Goal: Information Seeking & Learning: Learn about a topic

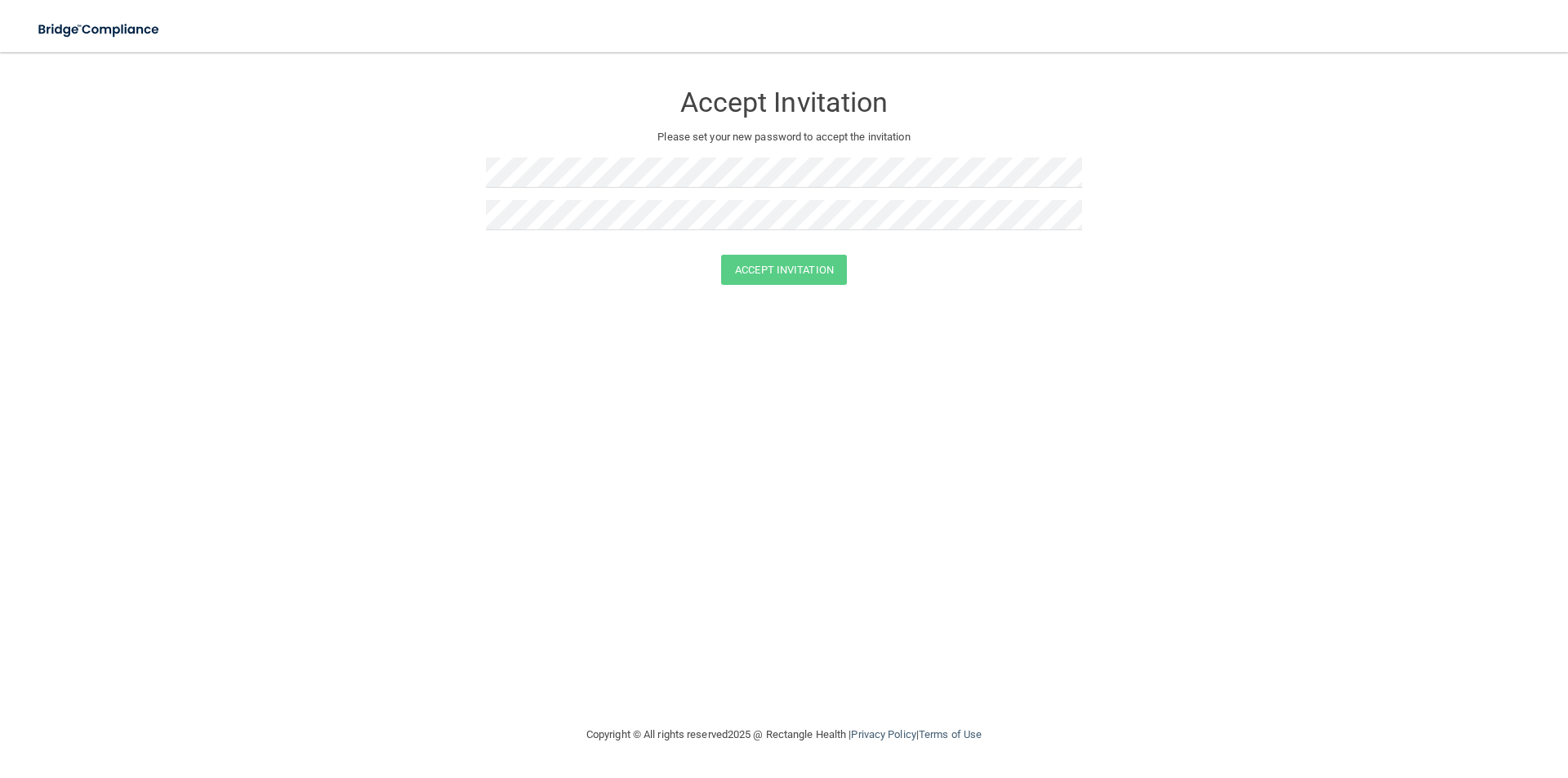
click at [465, 326] on div "Accept Invitation Please set your new password to accept the invitation Accept …" at bounding box center [784, 389] width 1502 height 640
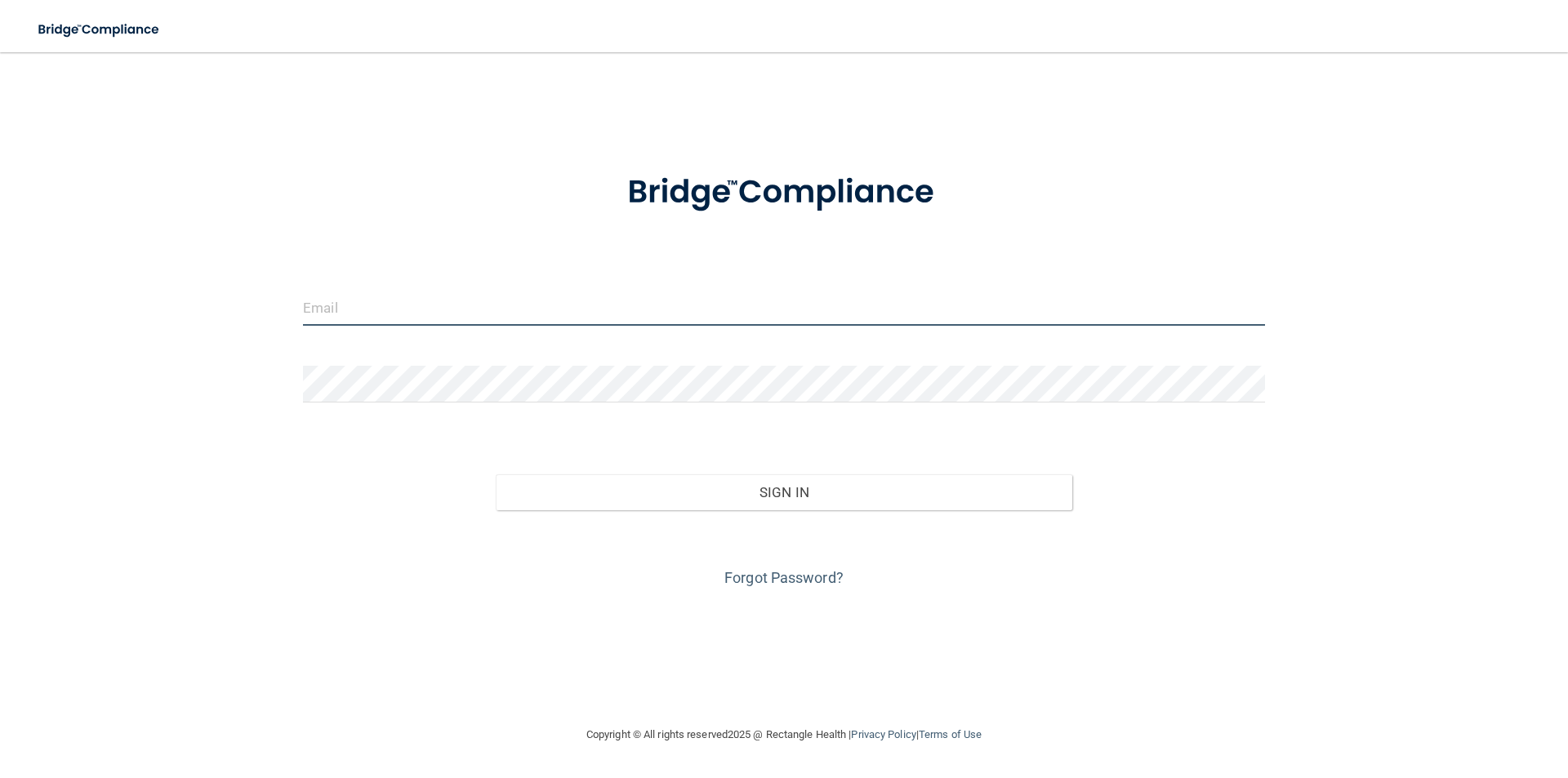
click at [439, 314] on input "email" at bounding box center [784, 307] width 961 height 36
type input "n"
type input "[EMAIL_ADDRESS][DOMAIN_NAME]"
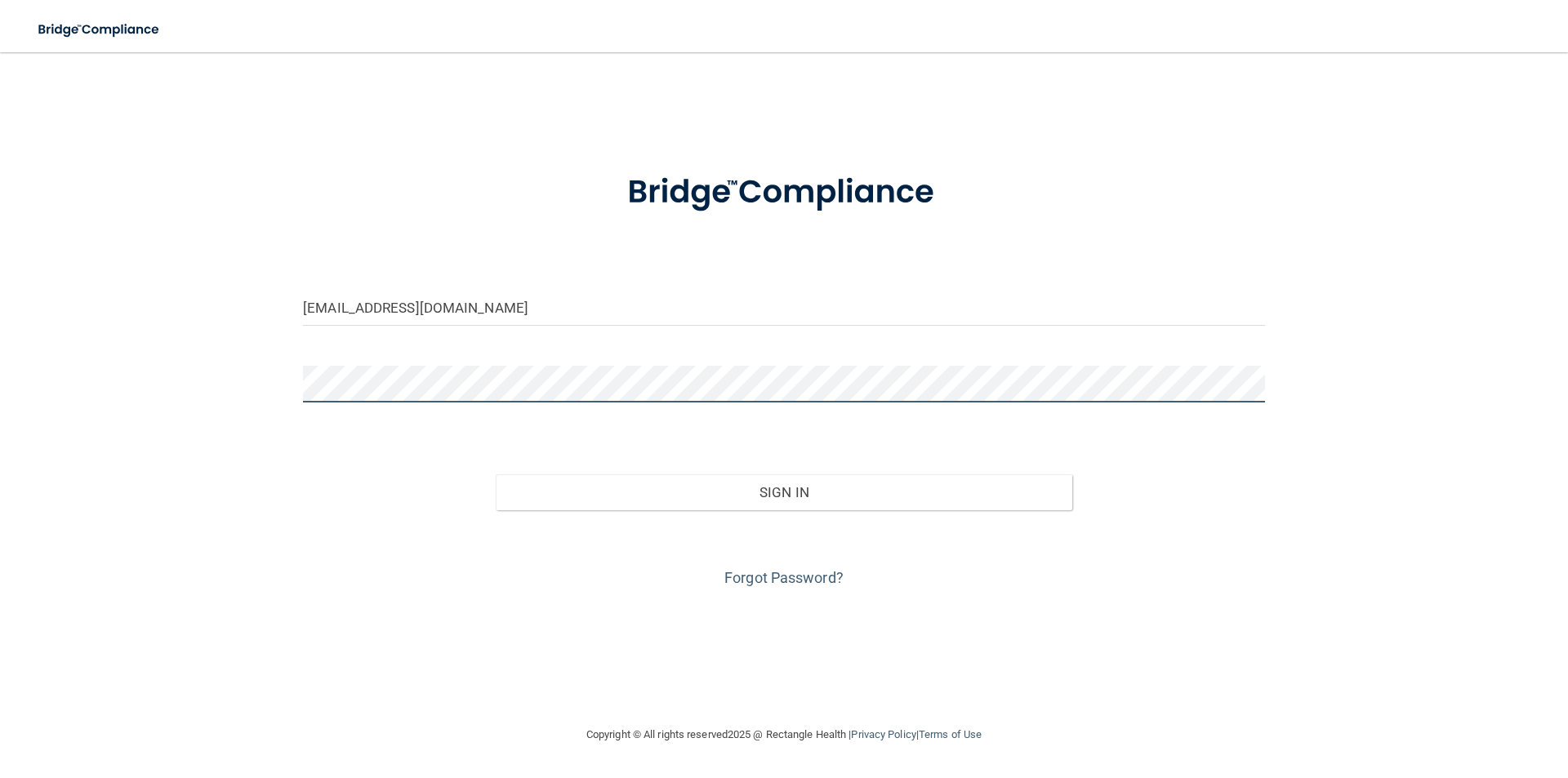
click at [496, 474] on button "Sign In" at bounding box center [784, 492] width 578 height 36
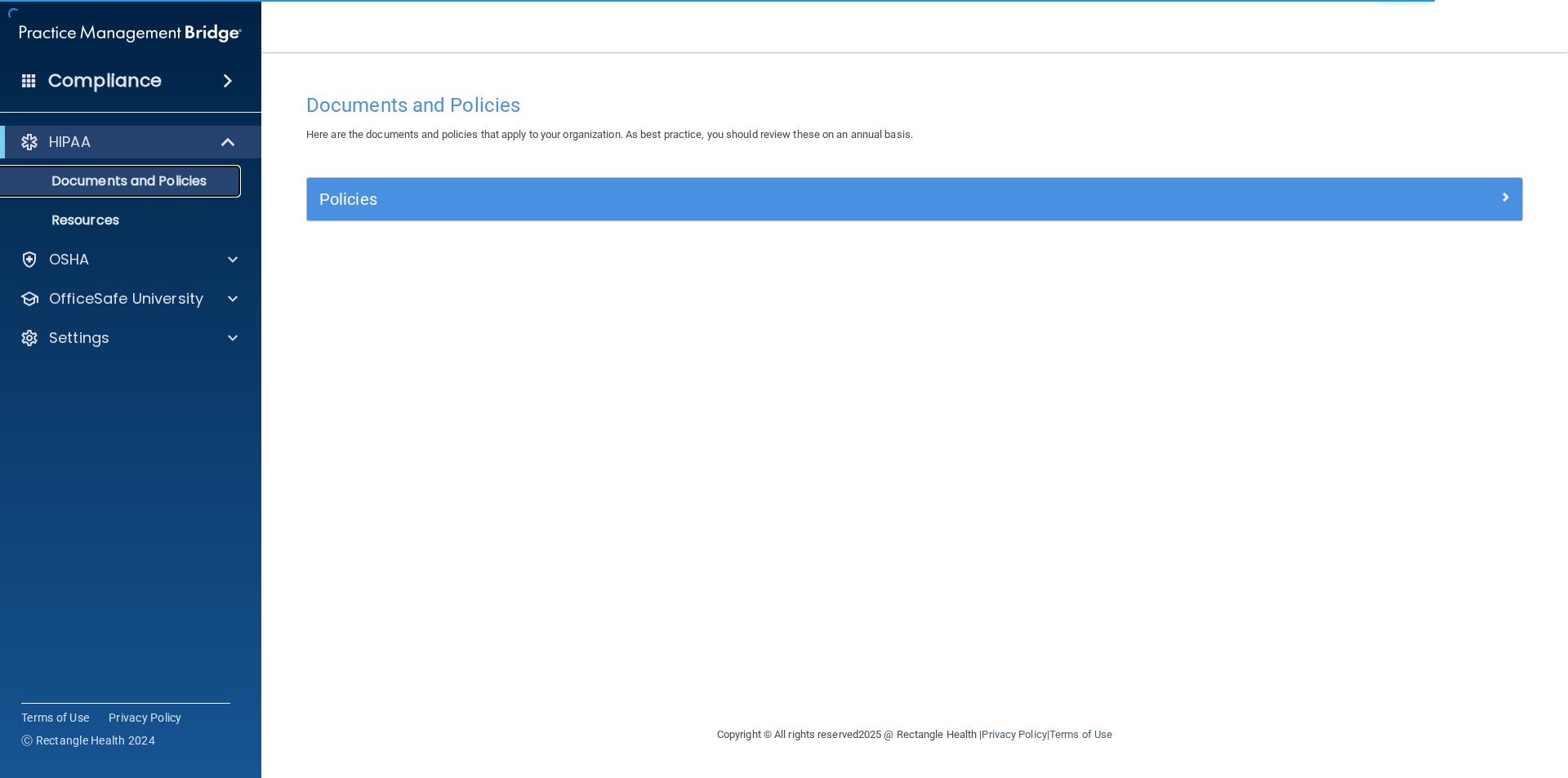
click at [187, 186] on p "Documents and Policies" at bounding box center [121, 182] width 223 height 17
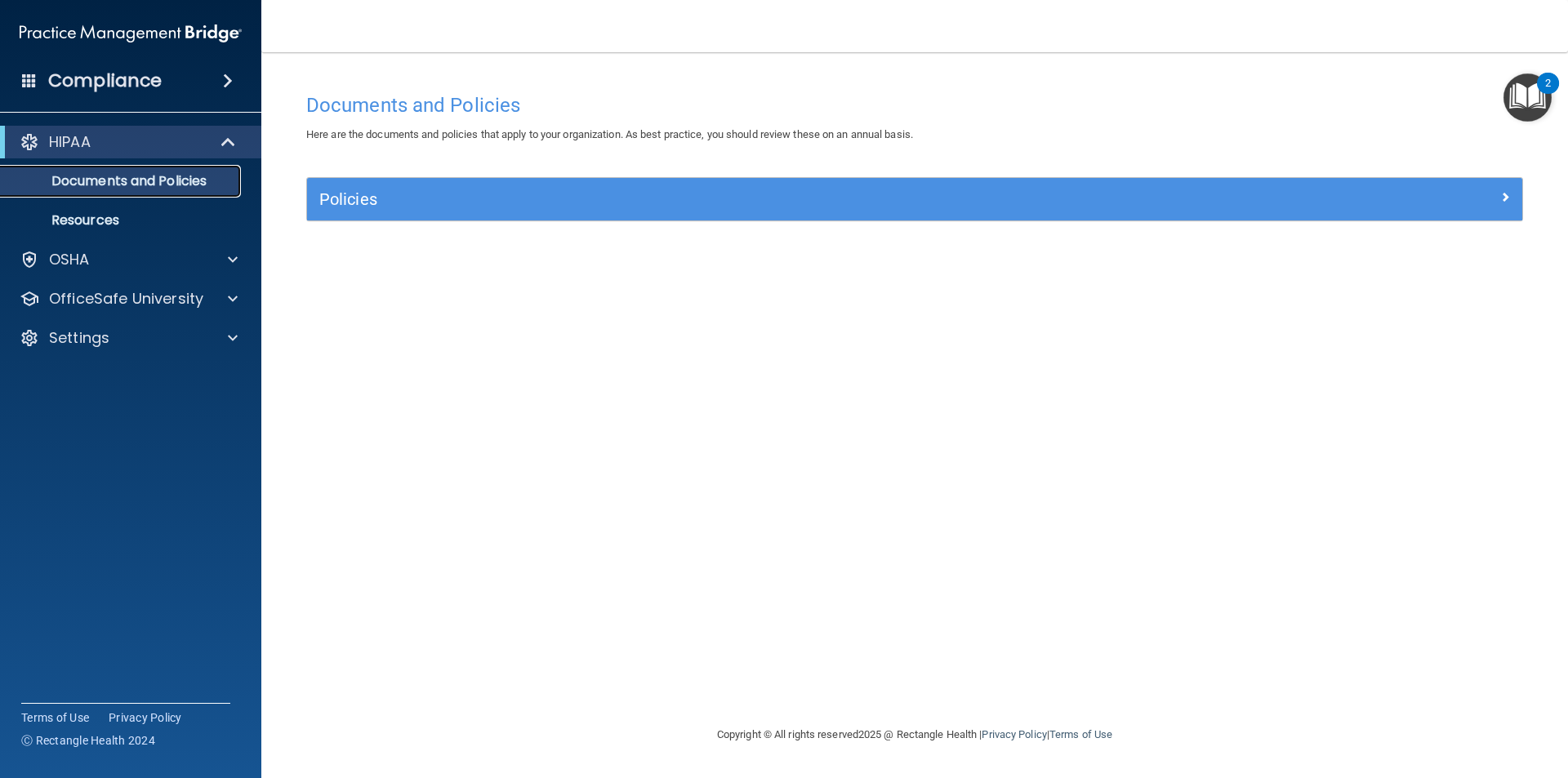
click at [187, 186] on p "Documents and Policies" at bounding box center [121, 182] width 223 height 17
click at [119, 215] on p "Resources" at bounding box center [121, 221] width 223 height 17
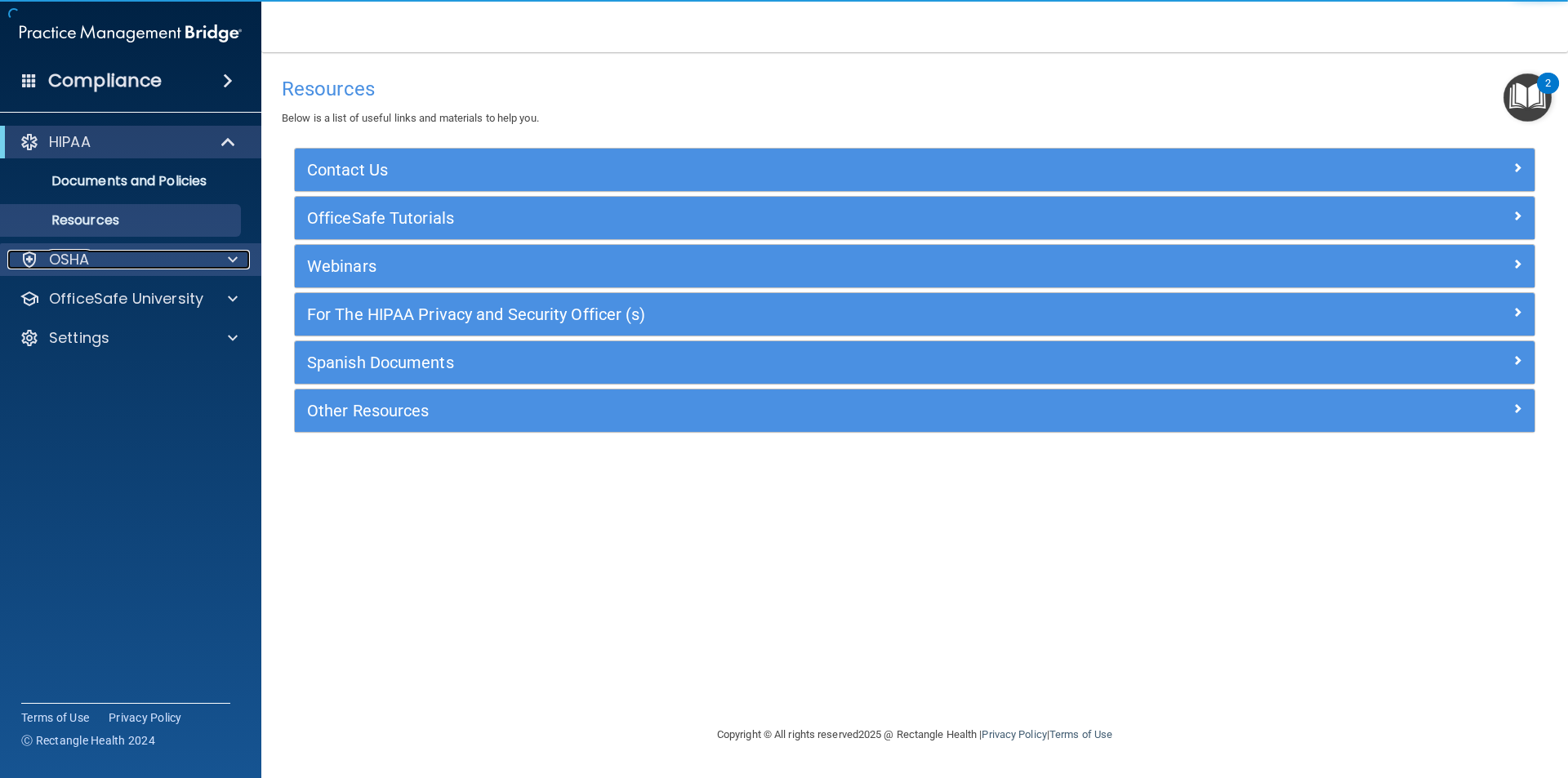
click at [120, 253] on div "OSHA" at bounding box center [108, 259] width 202 height 20
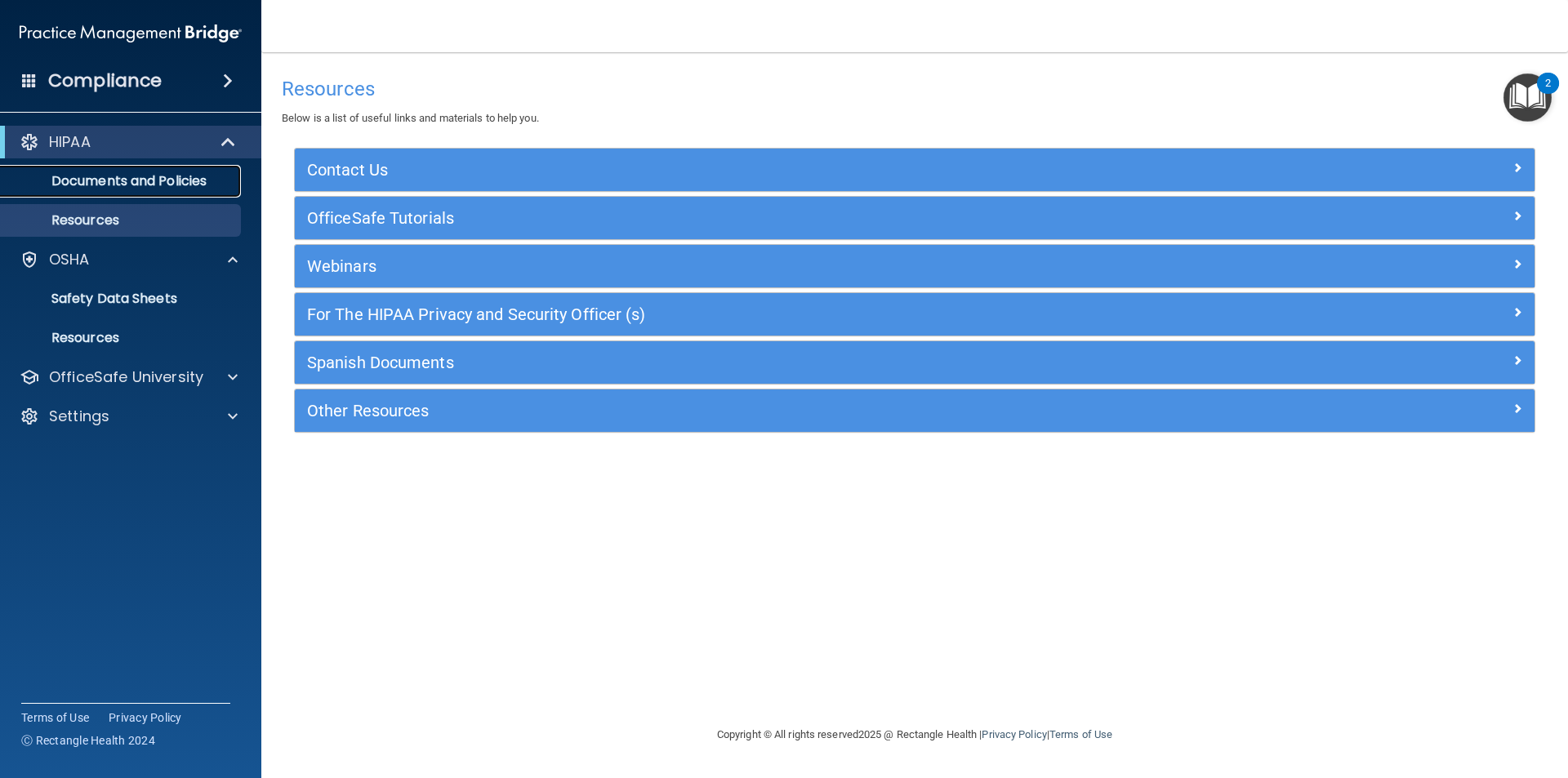
click at [122, 173] on p "Documents and Policies" at bounding box center [121, 182] width 223 height 17
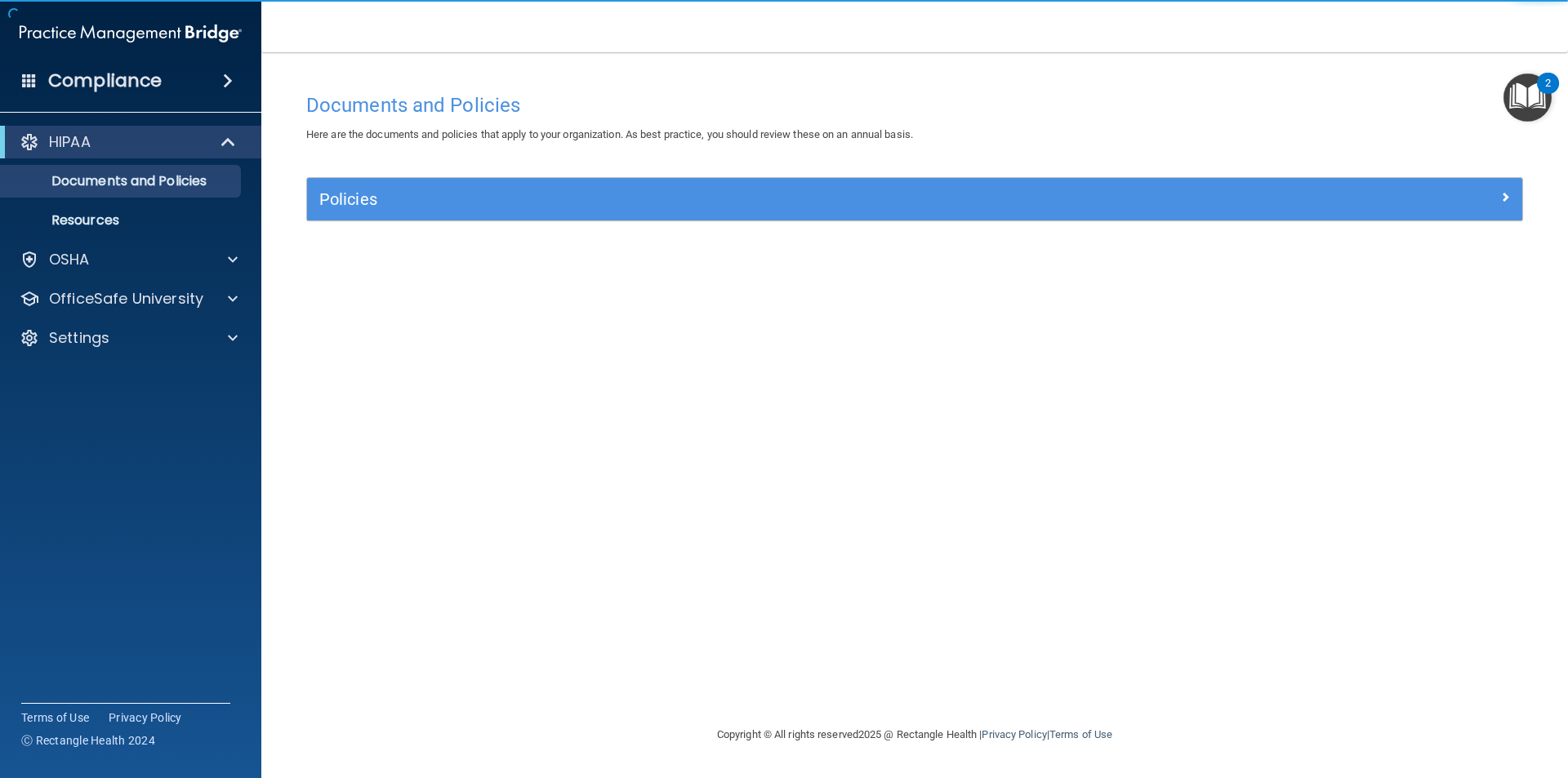
click at [470, 218] on div "Policies" at bounding box center [914, 199] width 1215 height 43
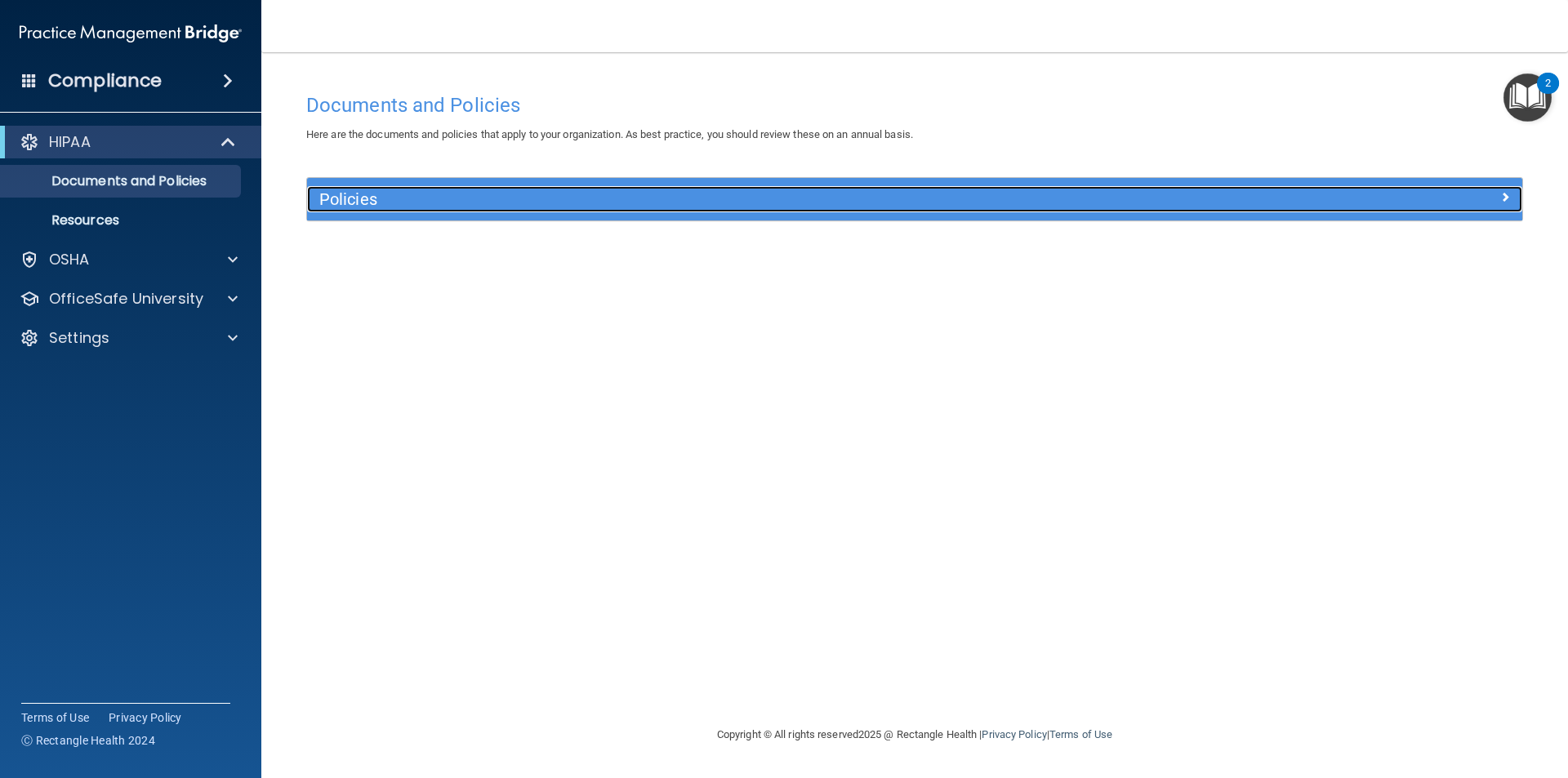
click at [455, 198] on h5 "Policies" at bounding box center [763, 198] width 887 height 18
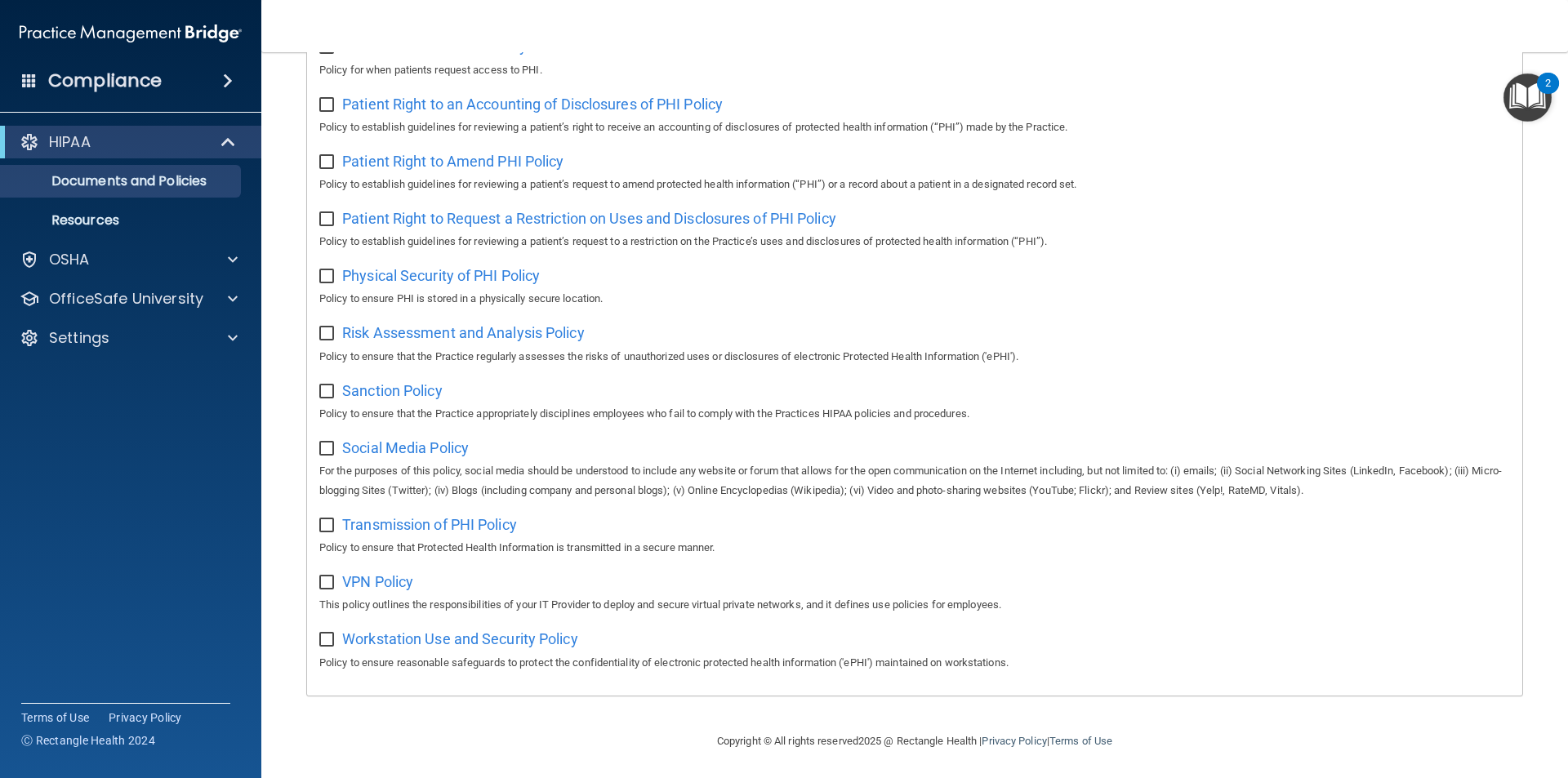
scroll to position [860, 0]
click at [78, 212] on p "Resources" at bounding box center [121, 221] width 223 height 17
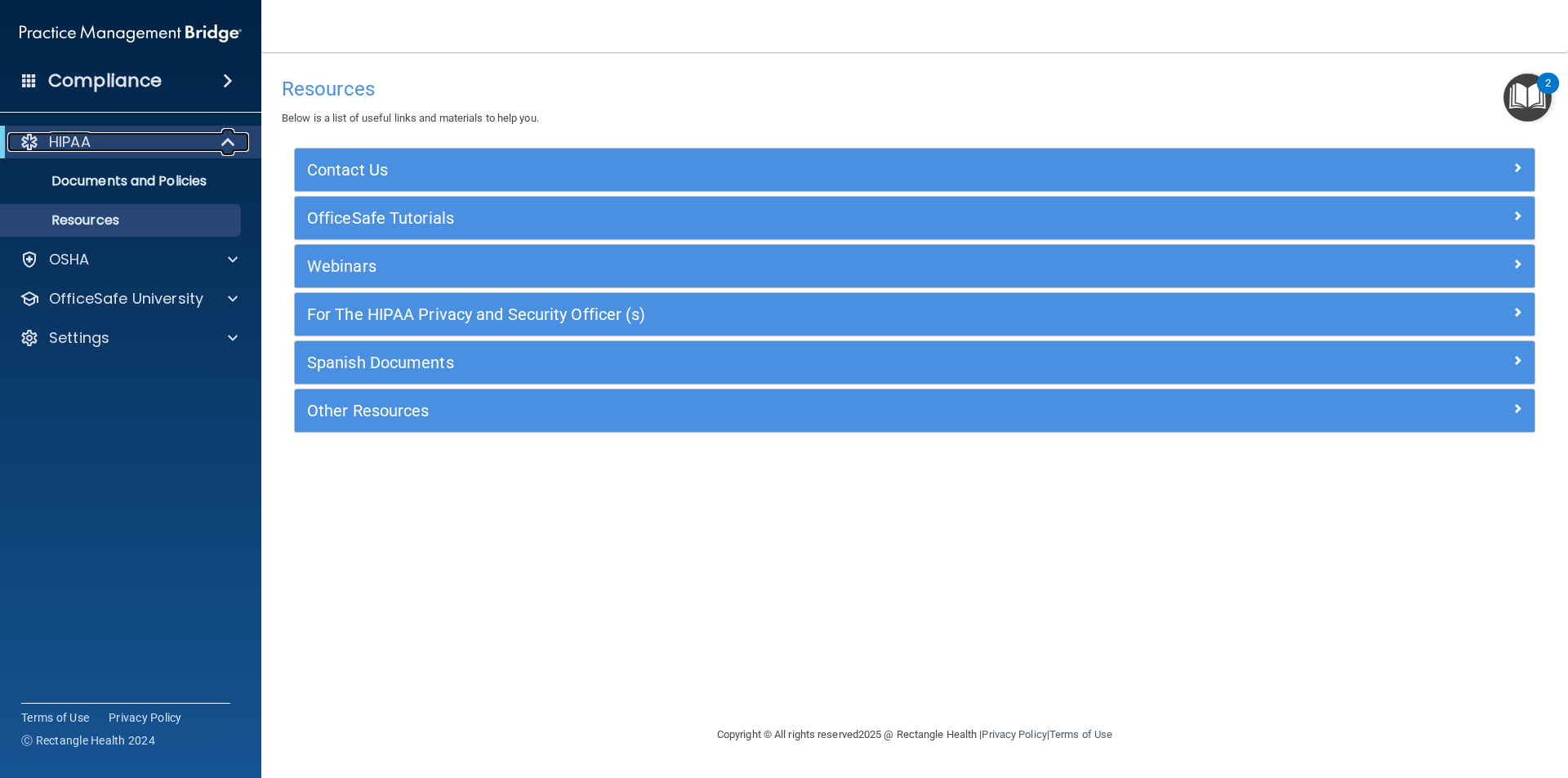
click at [230, 144] on span at bounding box center [229, 142] width 14 height 20
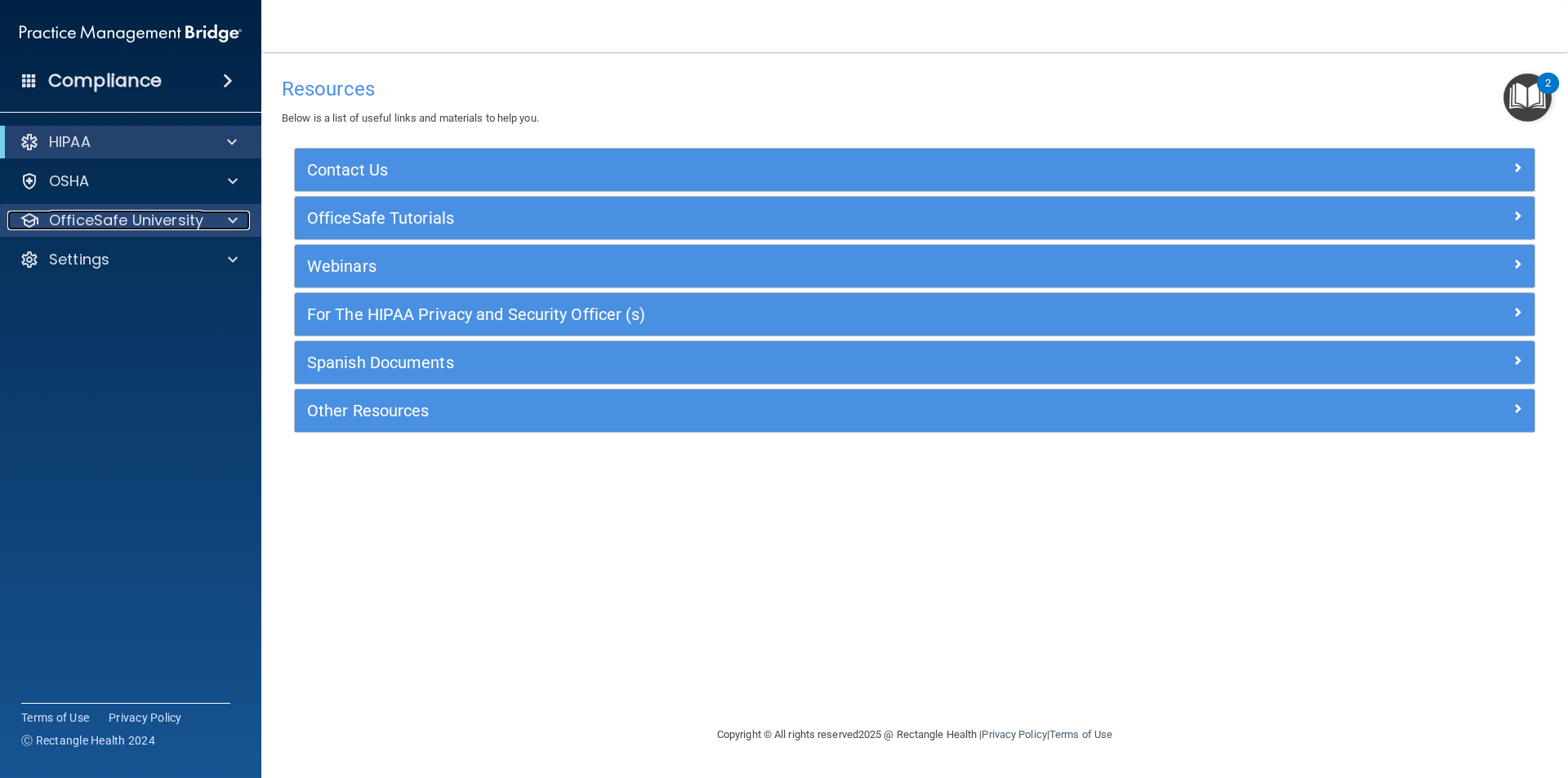
click at [202, 217] on div "OfficeSafe University" at bounding box center [108, 220] width 202 height 20
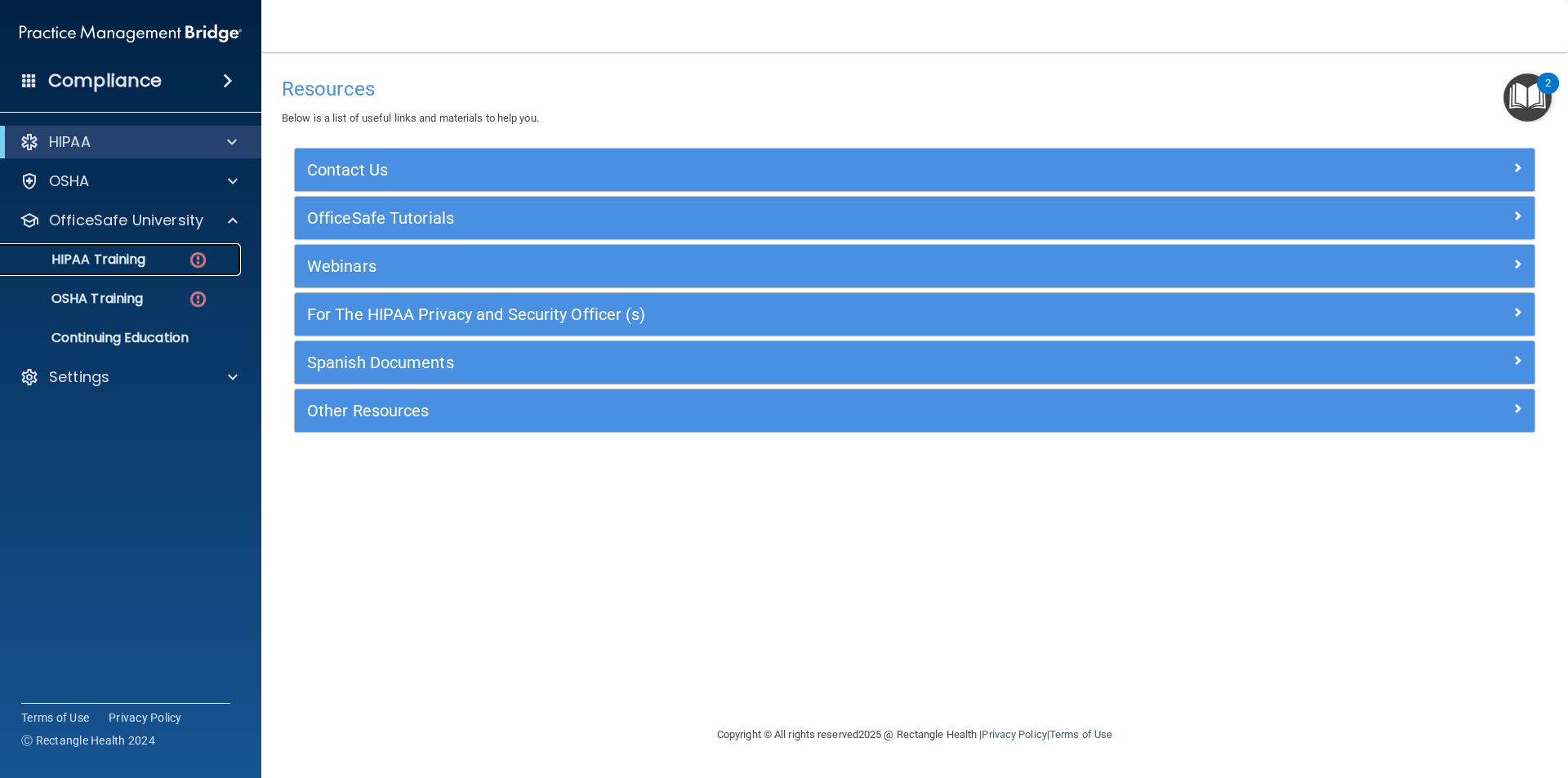
click at [173, 249] on link "HIPAA Training" at bounding box center [112, 259] width 257 height 33
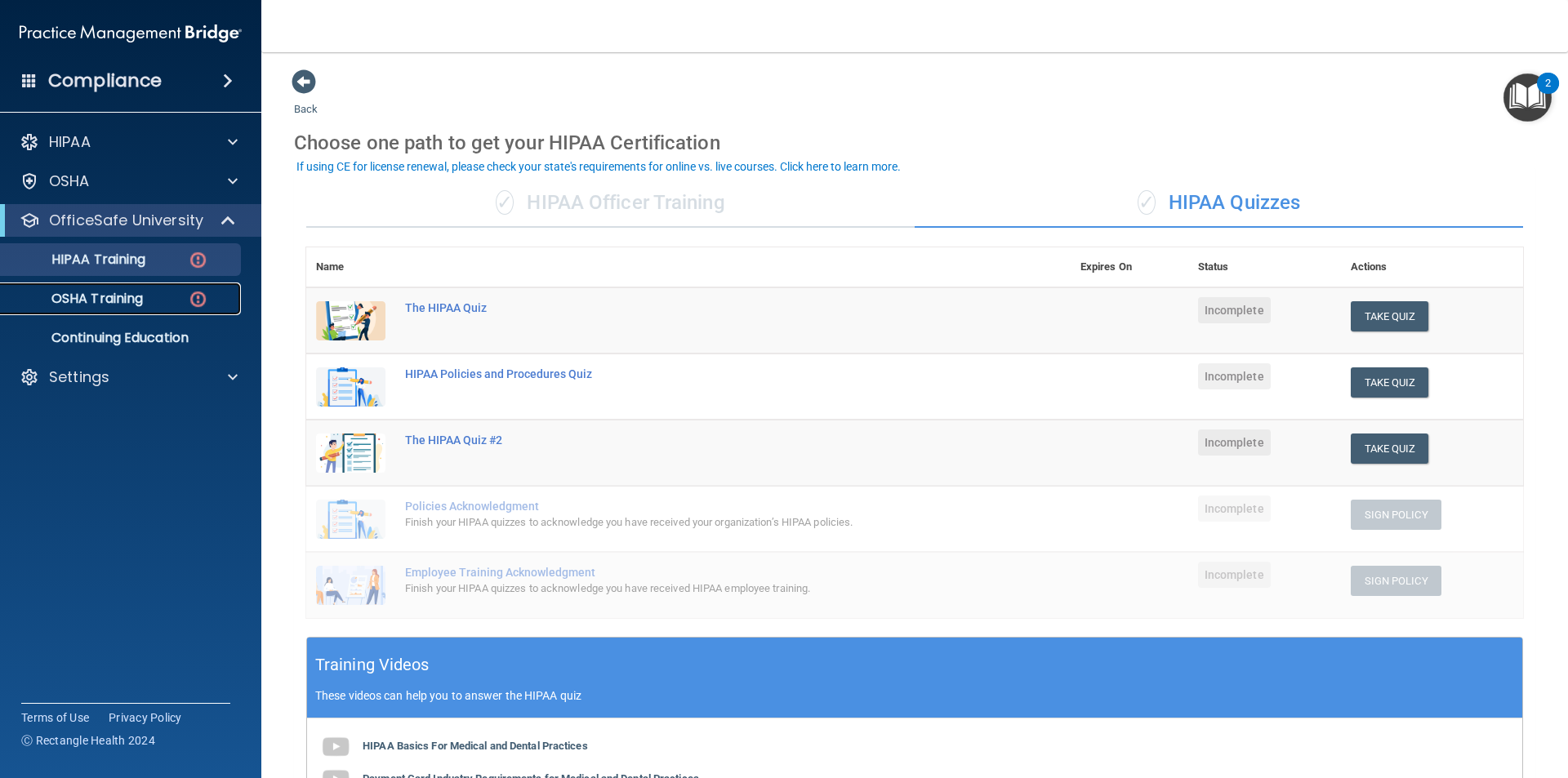
click at [161, 300] on div "OSHA Training" at bounding box center [121, 299] width 223 height 17
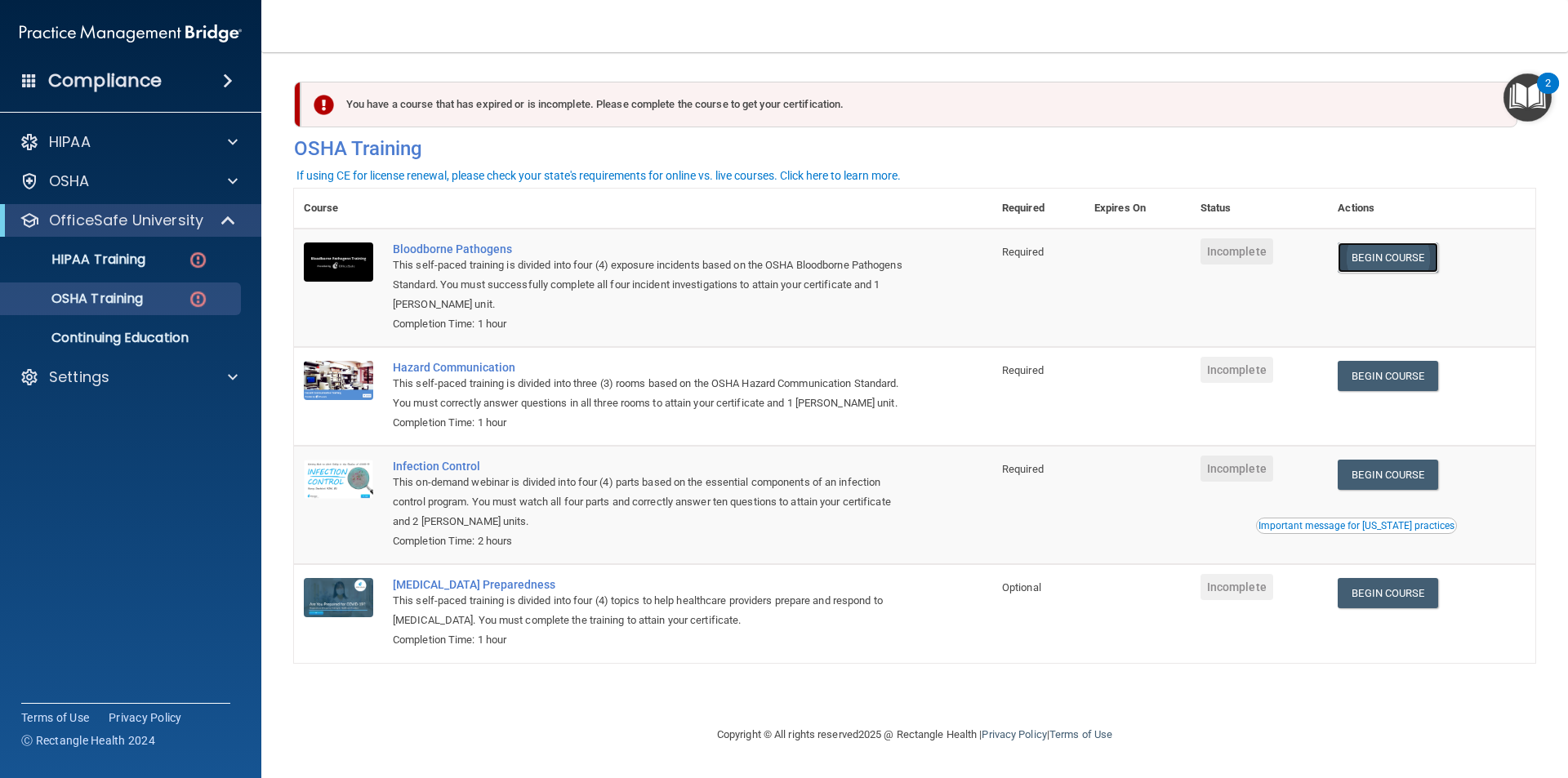
click at [1391, 261] on link "Begin Course" at bounding box center [1386, 257] width 100 height 30
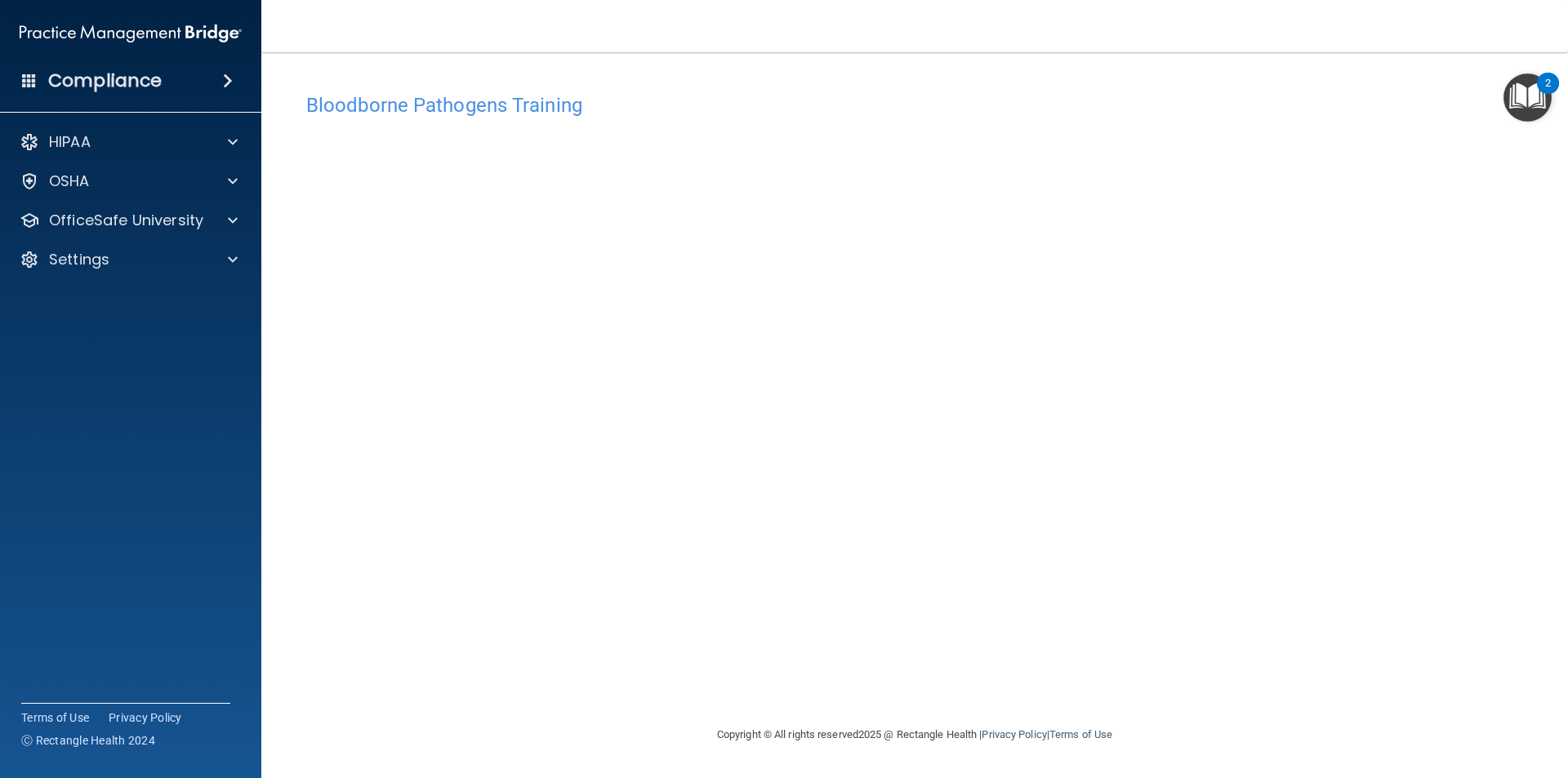
click at [1316, 710] on footer "Copyright © All rights reserved 2025 @ Rectangle Health | Privacy Policy | Term…" at bounding box center [914, 735] width 1241 height 53
click at [1396, 637] on div "Bloodborne Pathogens Training This course doesn’t expire until . Are you sure y…" at bounding box center [914, 404] width 1241 height 640
click at [201, 171] on div "OSHA" at bounding box center [108, 181] width 202 height 20
click at [135, 212] on p "Safety Data Sheets" at bounding box center [121, 221] width 223 height 17
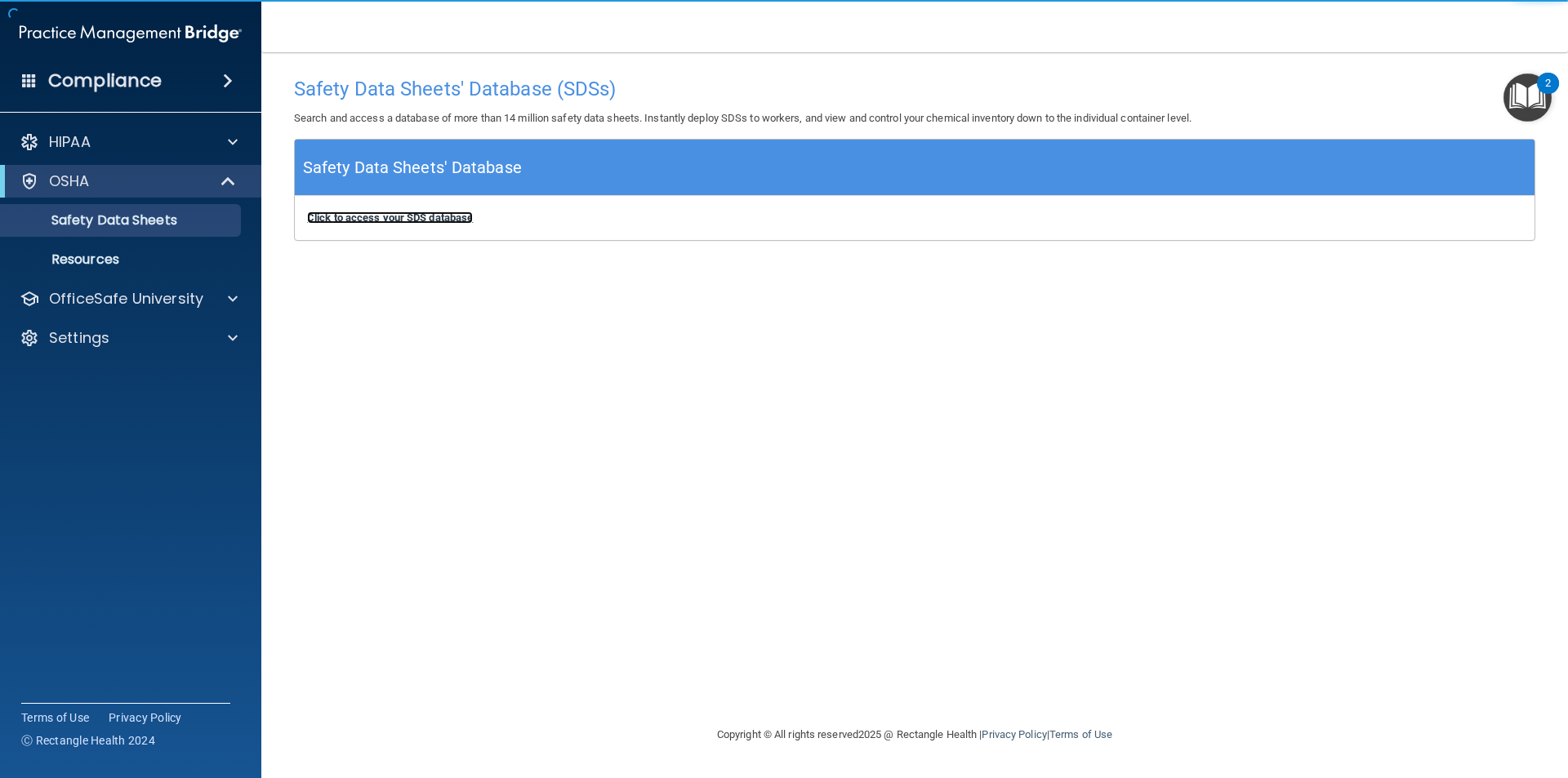
click at [413, 221] on b "Click to access your SDS database" at bounding box center [389, 217] width 166 height 12
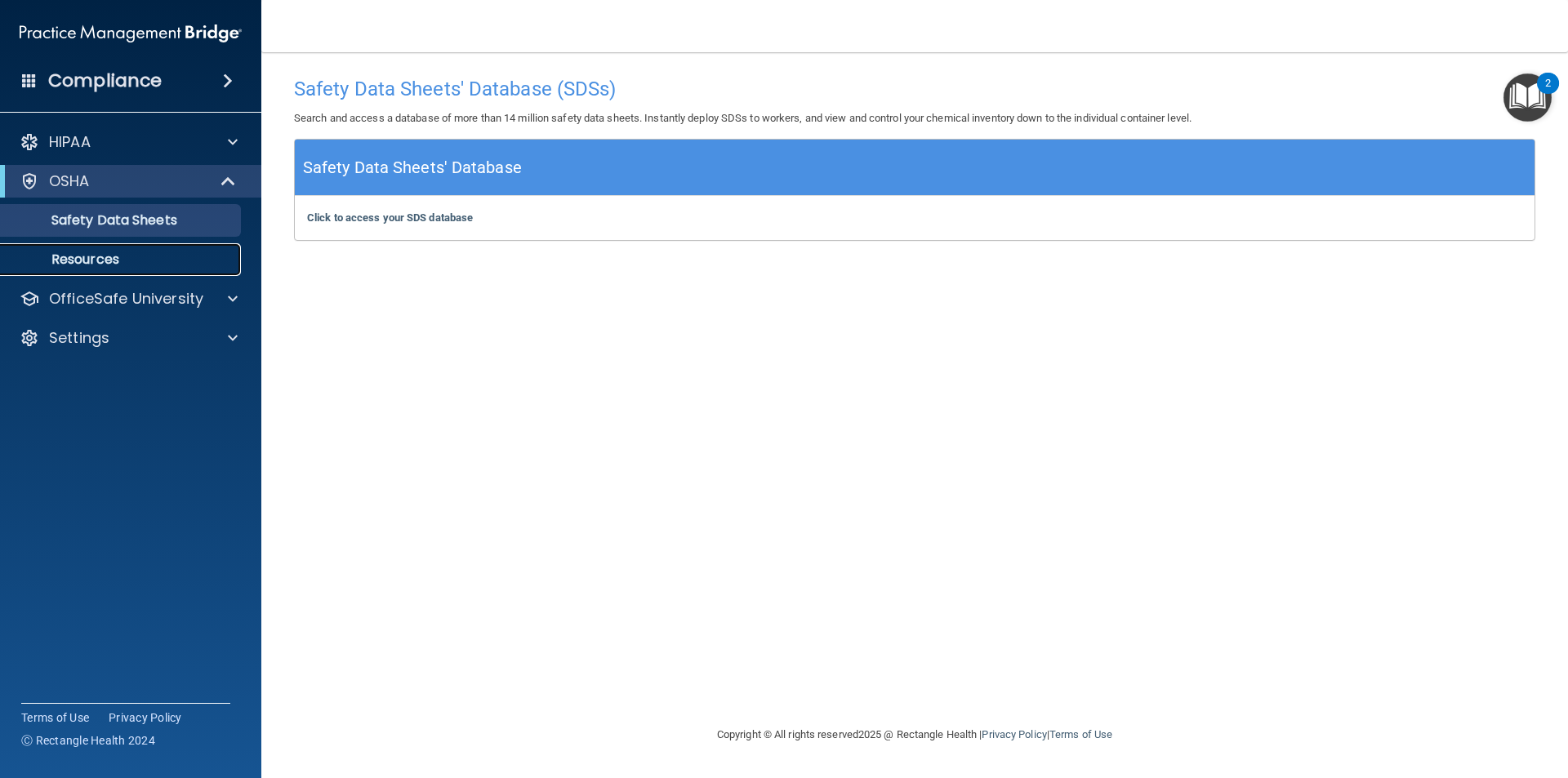
click at [141, 264] on p "Resources" at bounding box center [121, 260] width 223 height 17
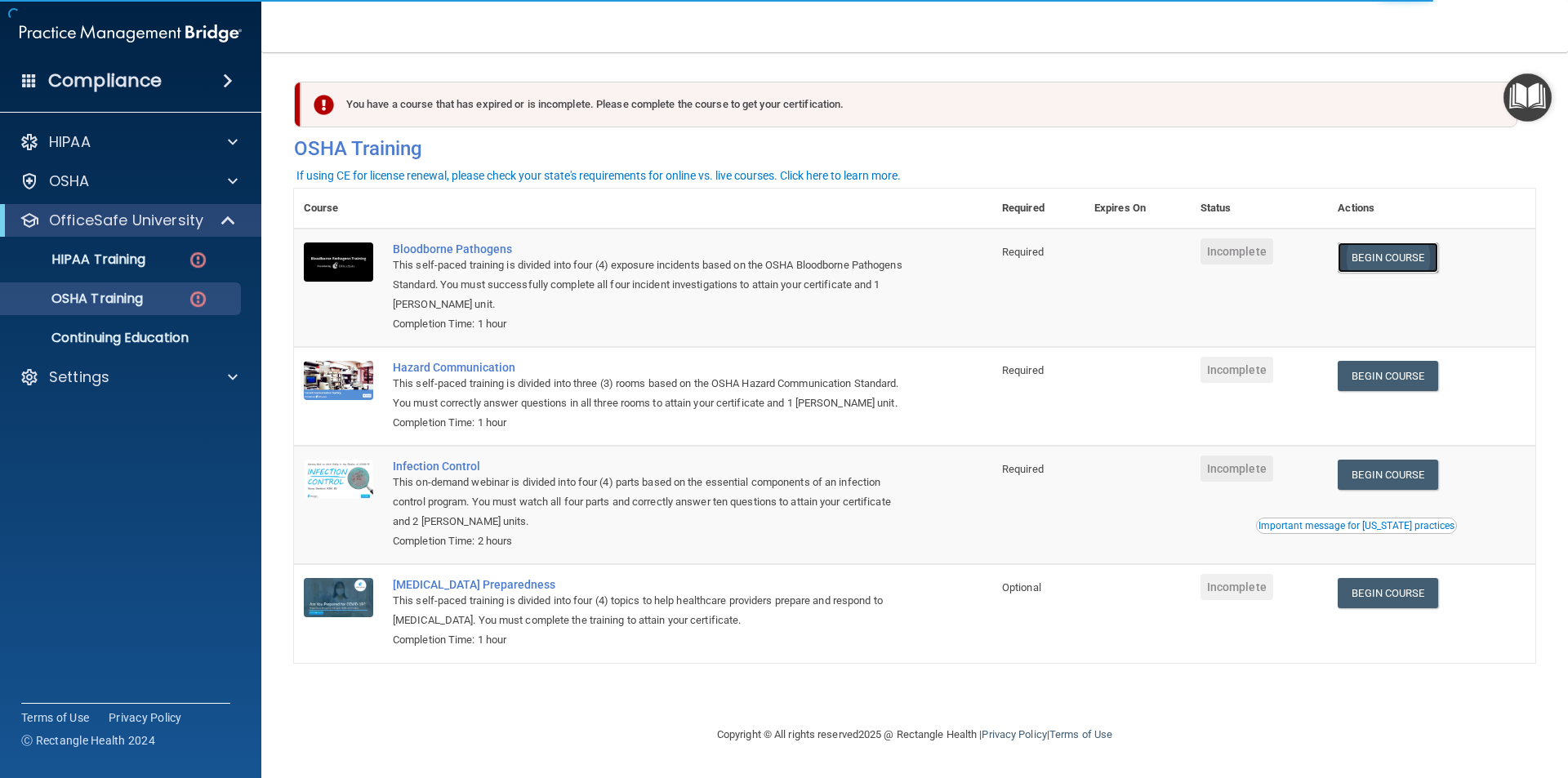
click at [1422, 260] on link "Begin Course" at bounding box center [1386, 257] width 100 height 30
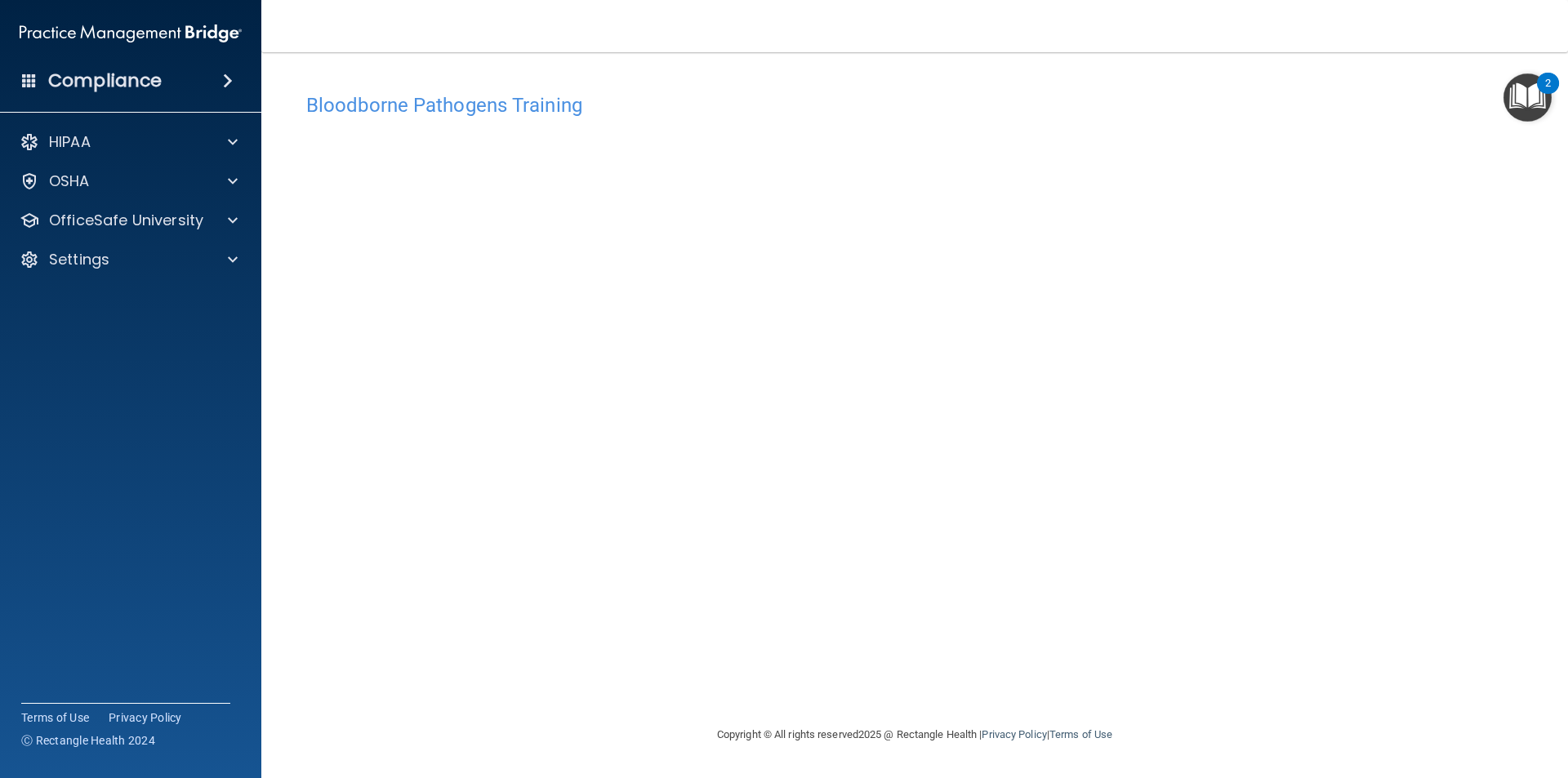
click at [1170, 730] on div "Copyright © All rights reserved 2025 @ Rectangle Health | Privacy Policy | Term…" at bounding box center [915, 735] width 596 height 52
click at [1095, 704] on div "Bloodborne Pathogens Training This course doesn’t expire until . Are you sure y…" at bounding box center [914, 404] width 1241 height 640
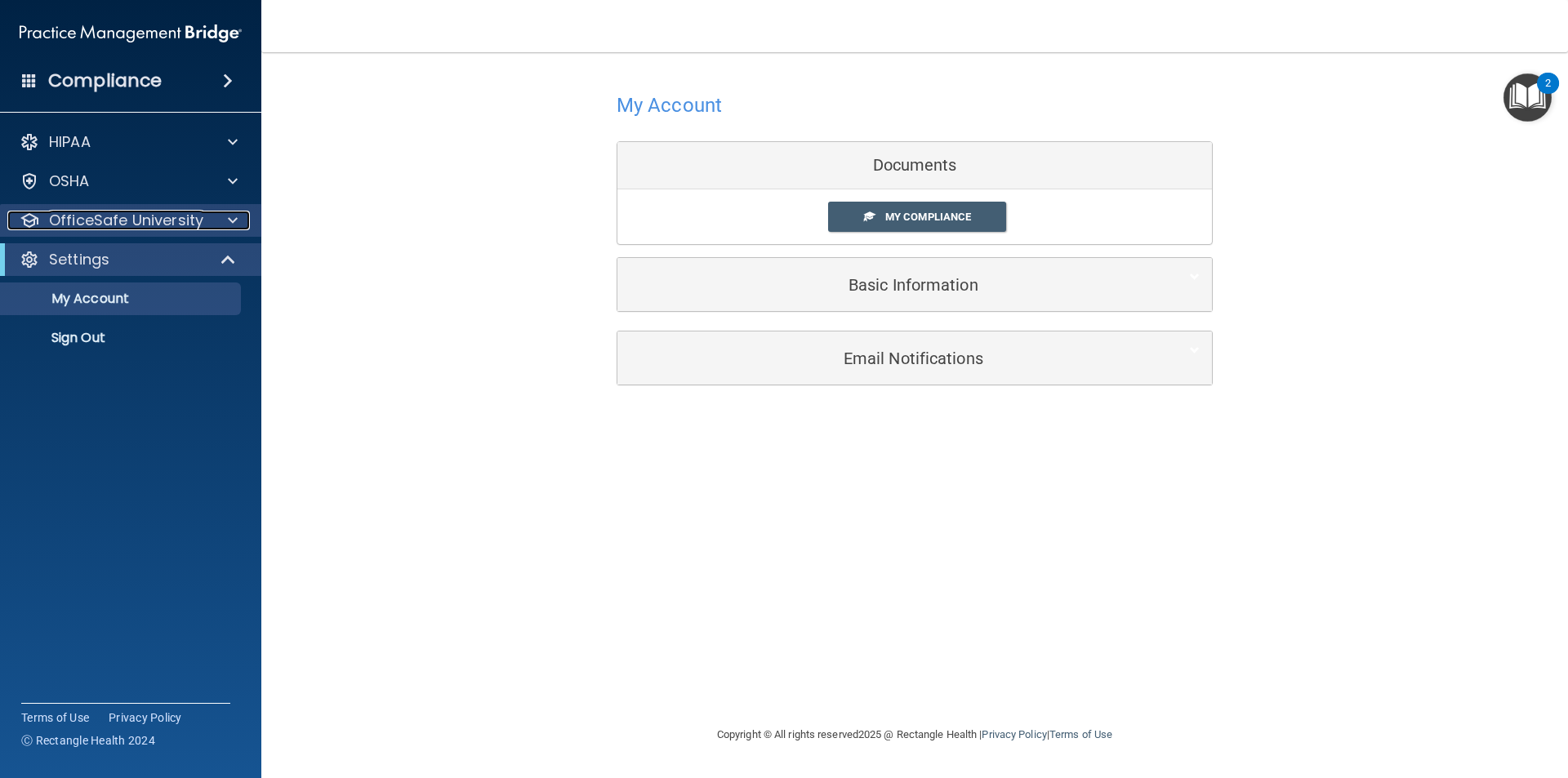
click at [75, 212] on p "OfficeSafe University" at bounding box center [127, 220] width 155 height 20
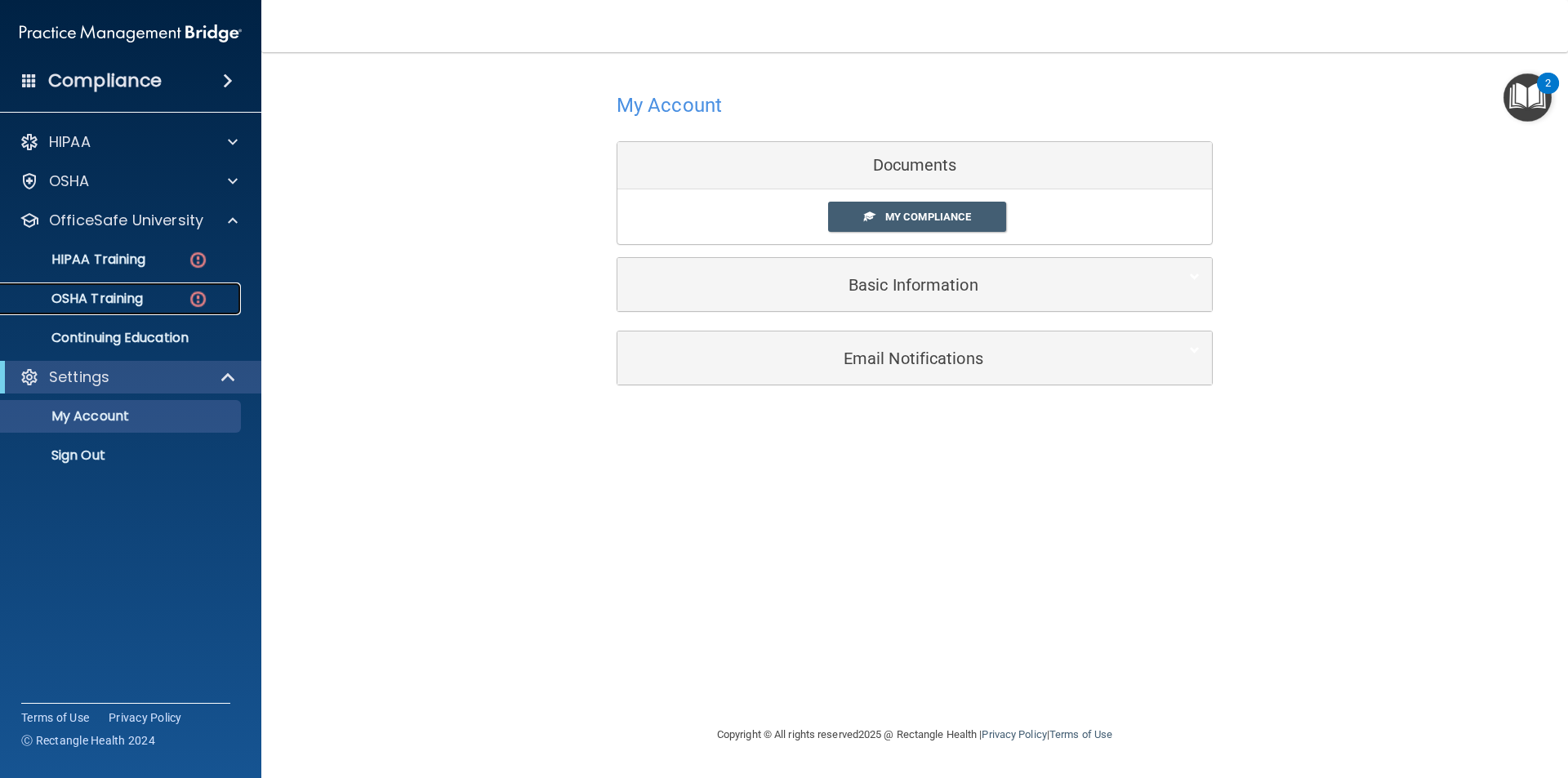
click at [129, 291] on p "OSHA Training" at bounding box center [76, 299] width 132 height 17
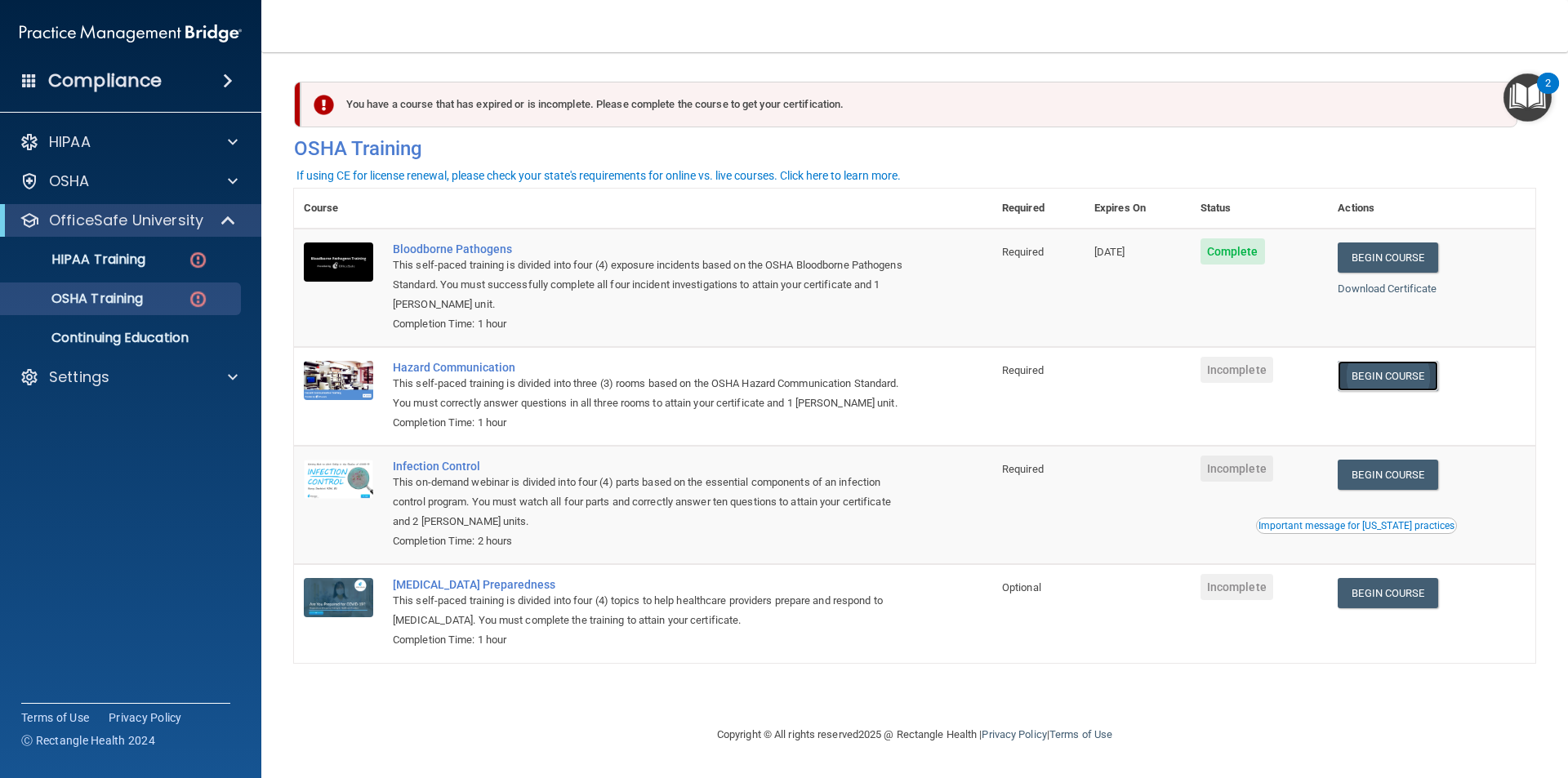
click at [1395, 387] on link "Begin Course" at bounding box center [1386, 375] width 100 height 30
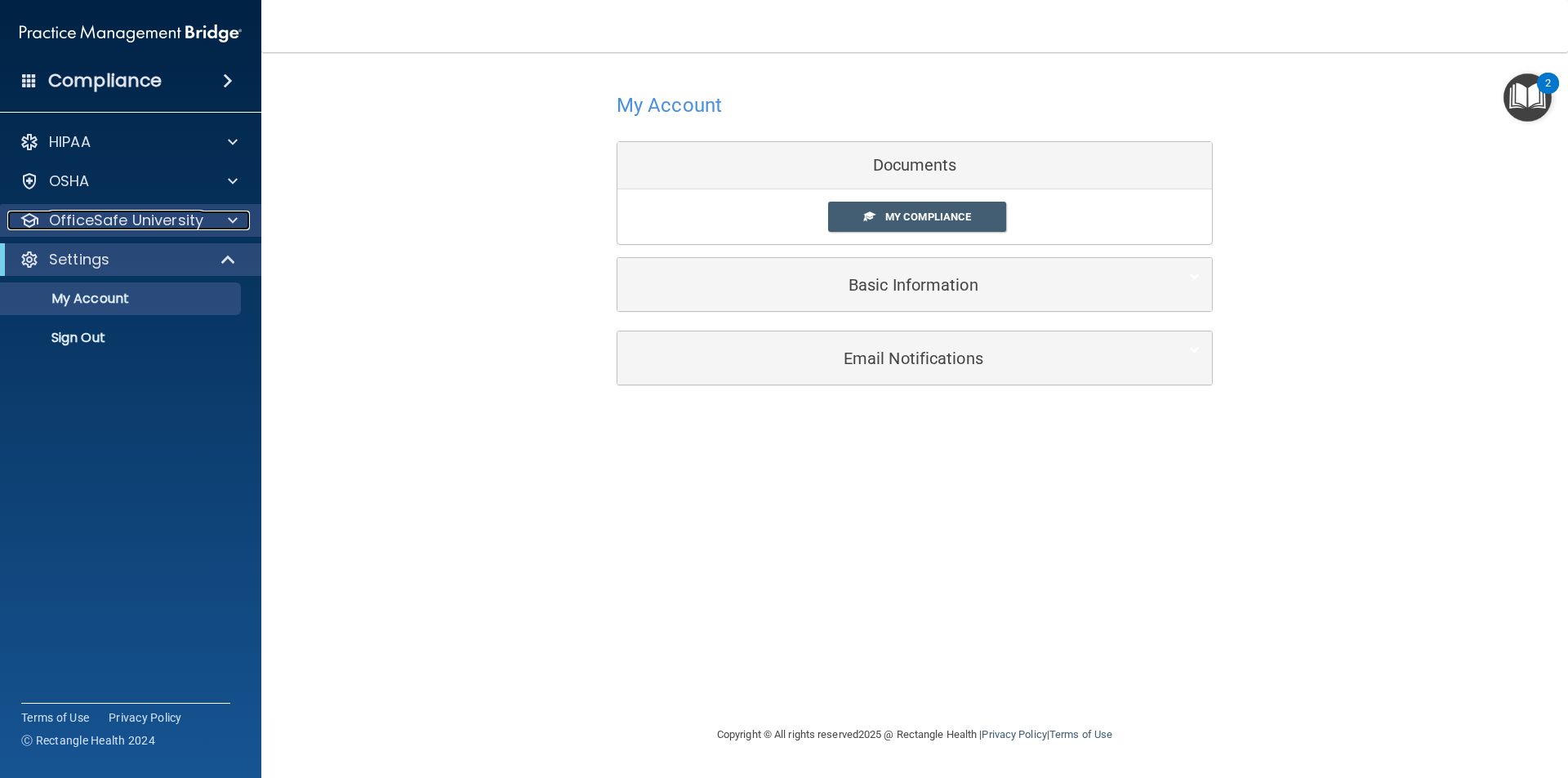
click at [195, 223] on p "OfficeSafe University" at bounding box center [127, 220] width 155 height 20
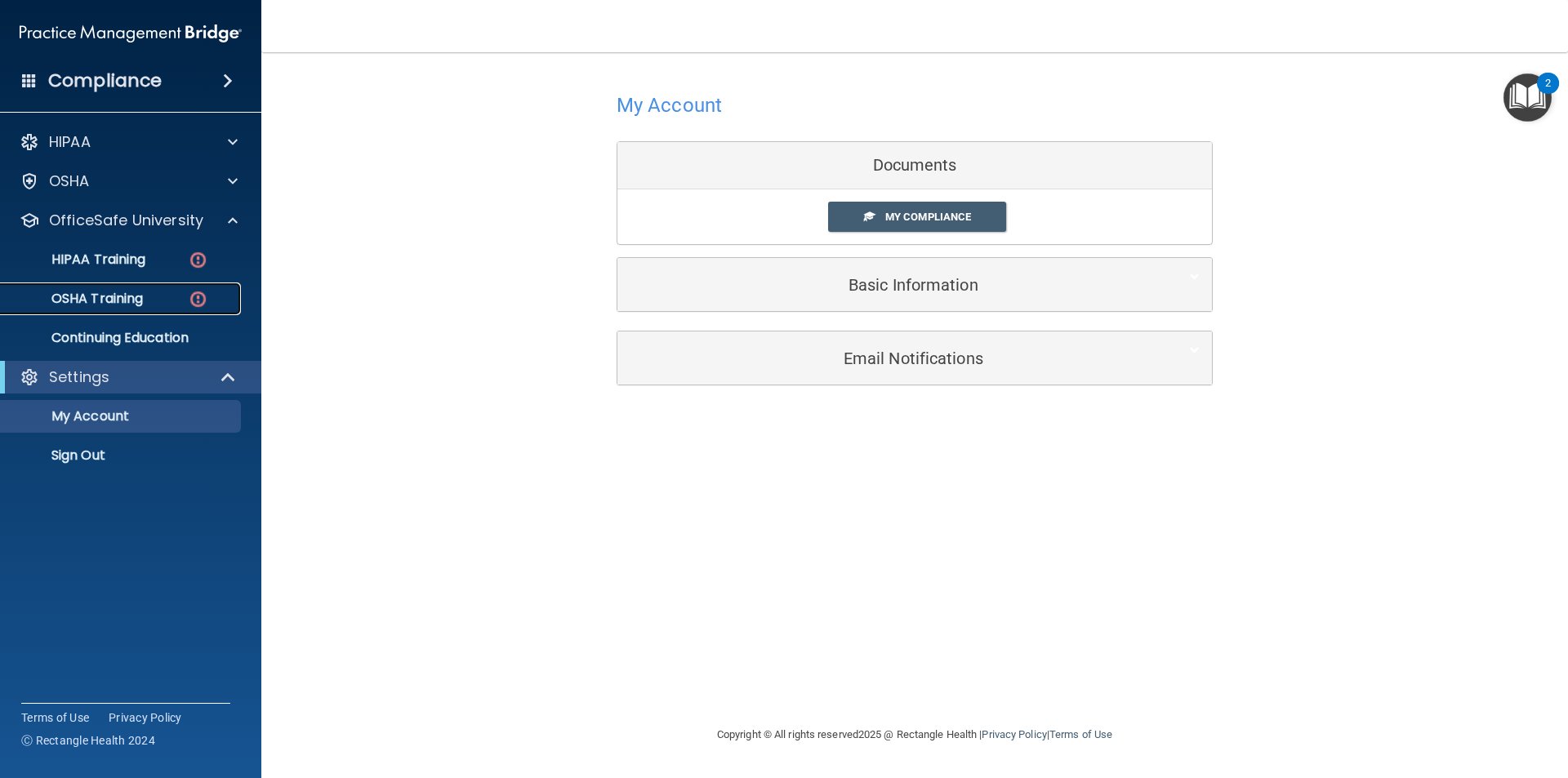
click at [169, 287] on link "OSHA Training" at bounding box center [112, 298] width 257 height 33
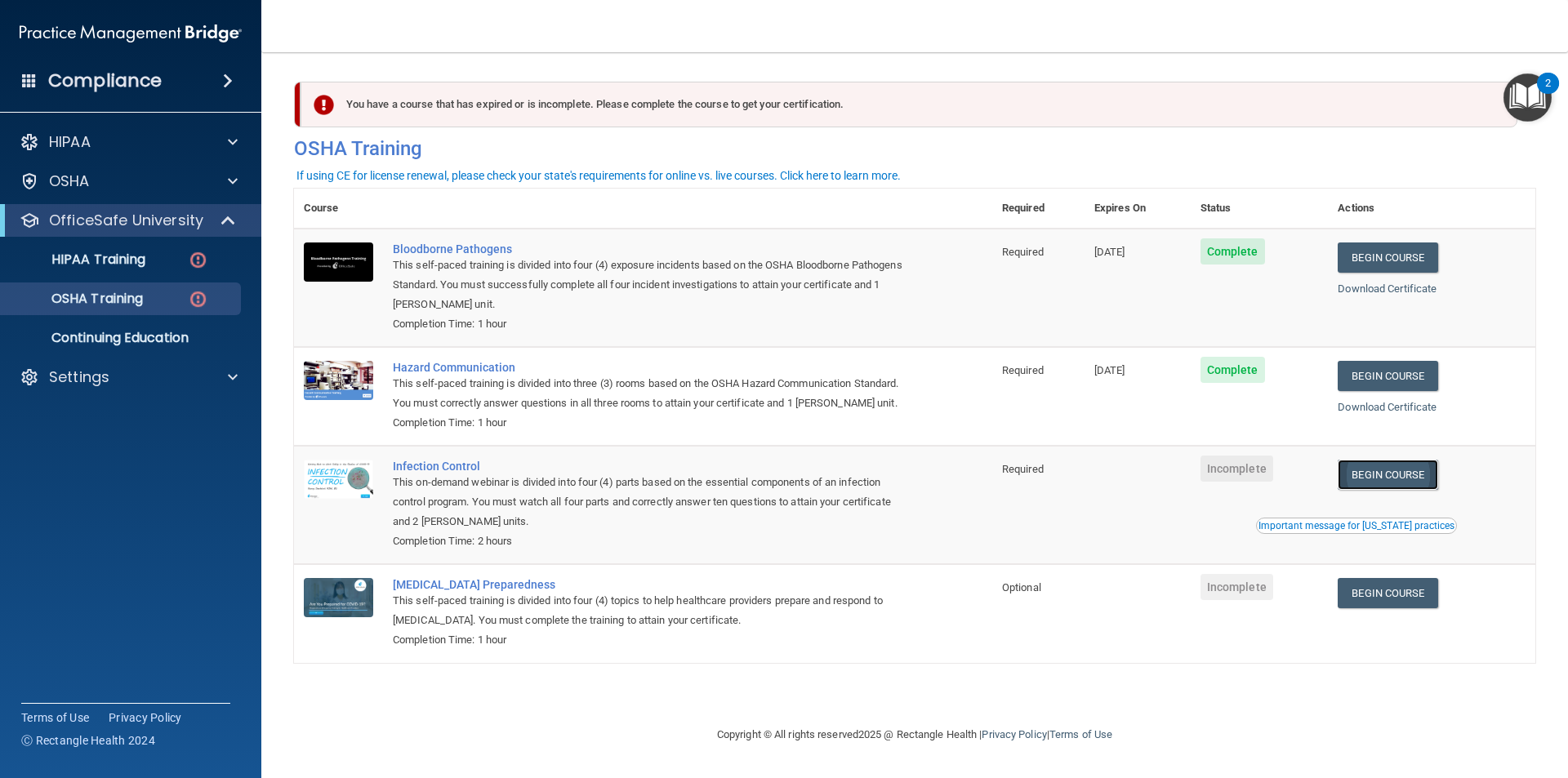
click at [1387, 480] on link "Begin Course" at bounding box center [1386, 474] width 100 height 30
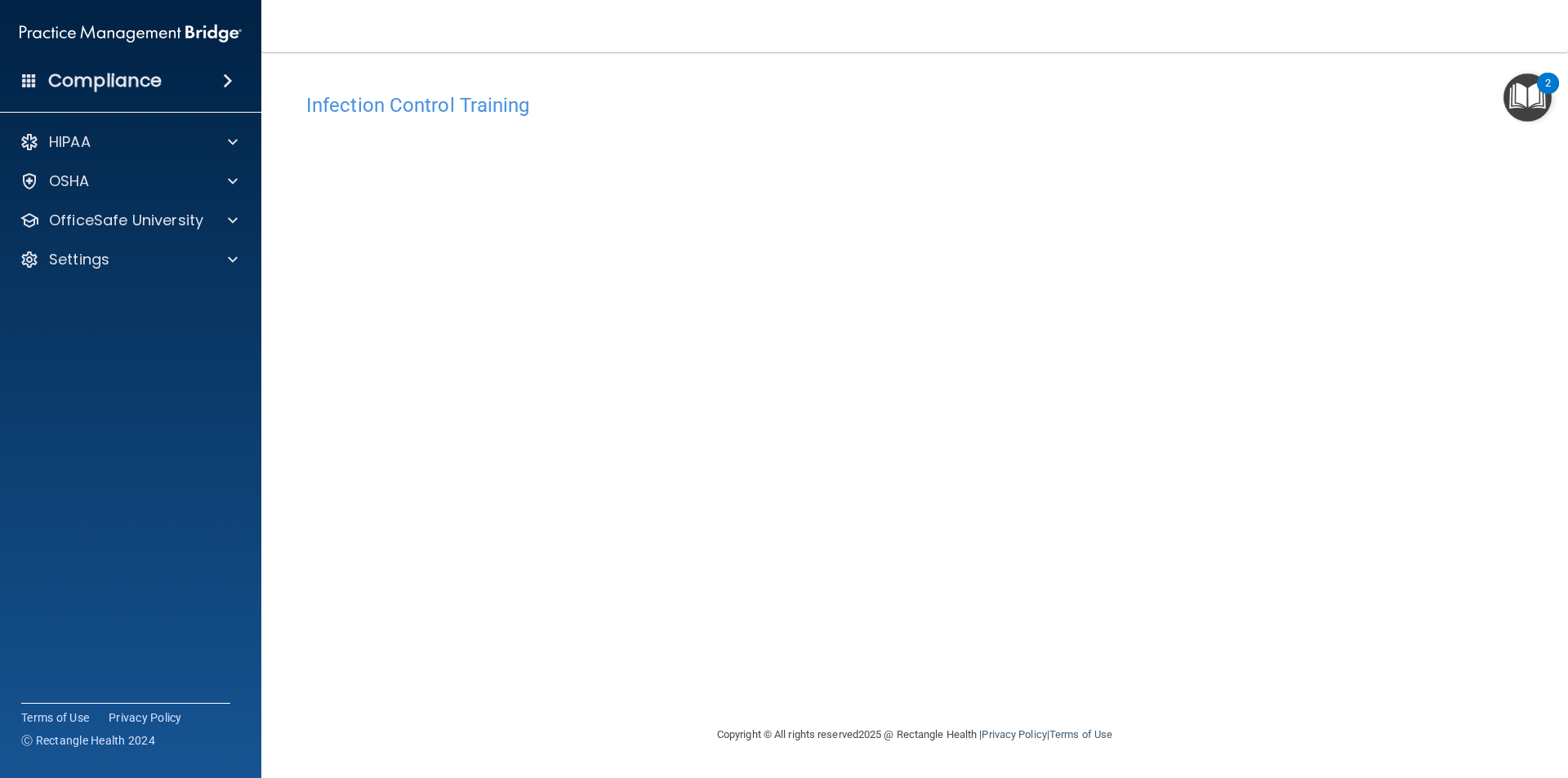
click at [1329, 634] on div "Infection Control Training This course doesn’t expire until . Are you sure you …" at bounding box center [914, 404] width 1241 height 640
